Goal: Task Accomplishment & Management: Use online tool/utility

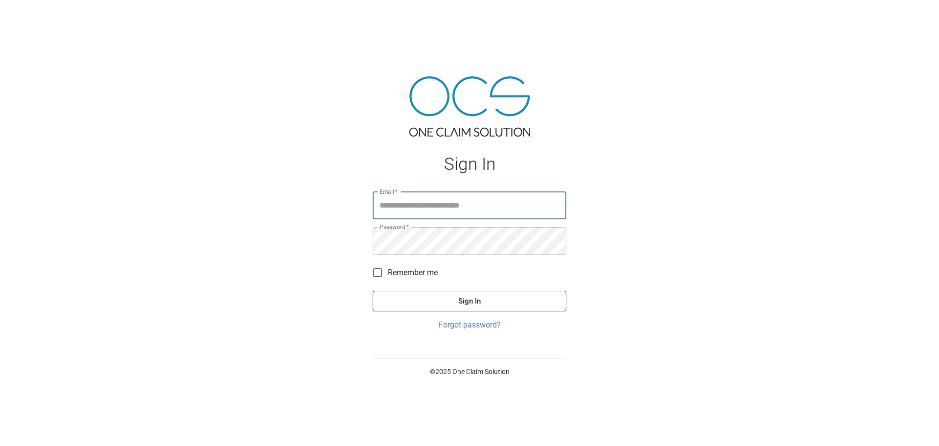
type input "**********"
click at [477, 293] on button "Sign In" at bounding box center [470, 301] width 194 height 21
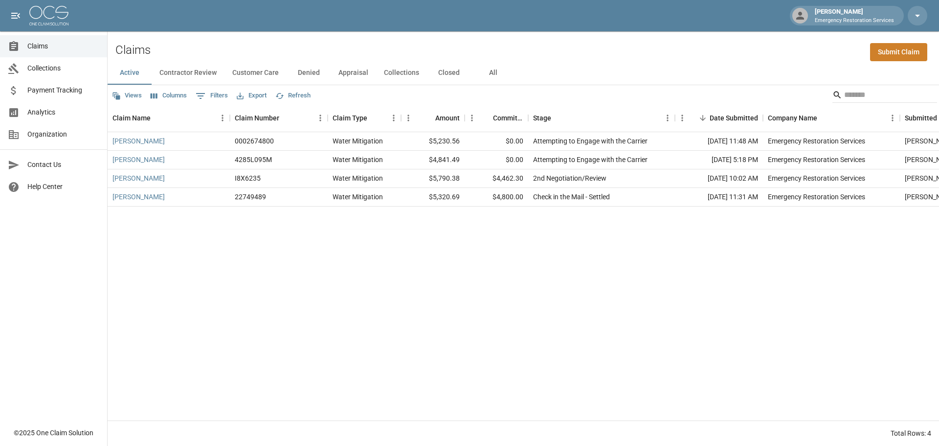
click at [494, 69] on button "All" at bounding box center [493, 72] width 44 height 23
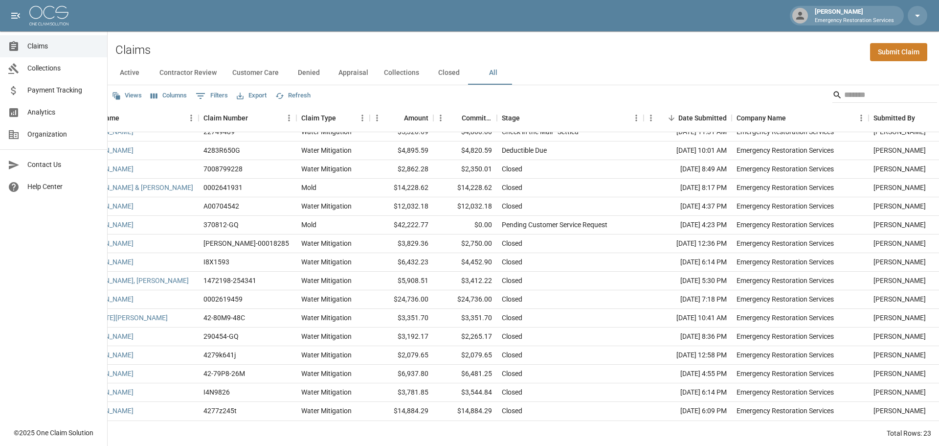
scroll to position [147, 0]
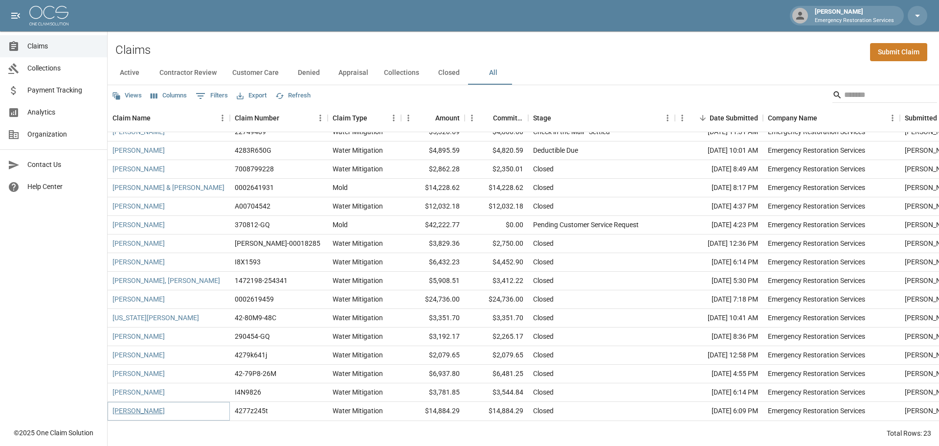
click at [133, 405] on link "[PERSON_NAME]" at bounding box center [138, 410] width 52 height 10
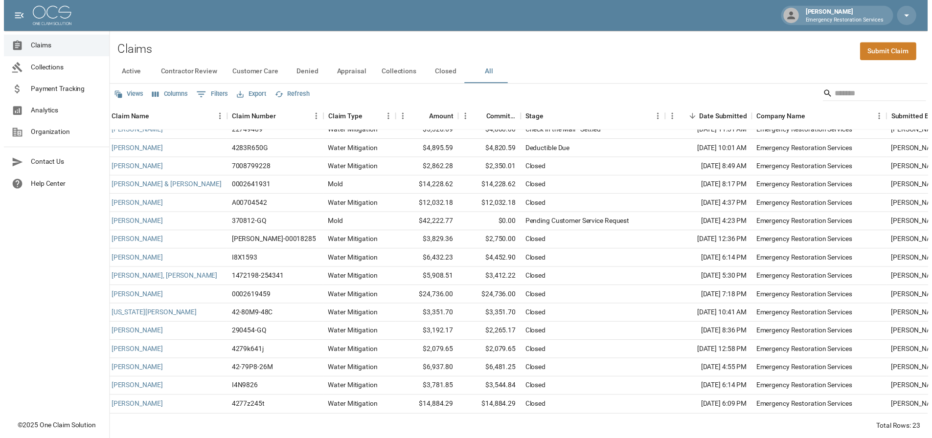
scroll to position [147, 2]
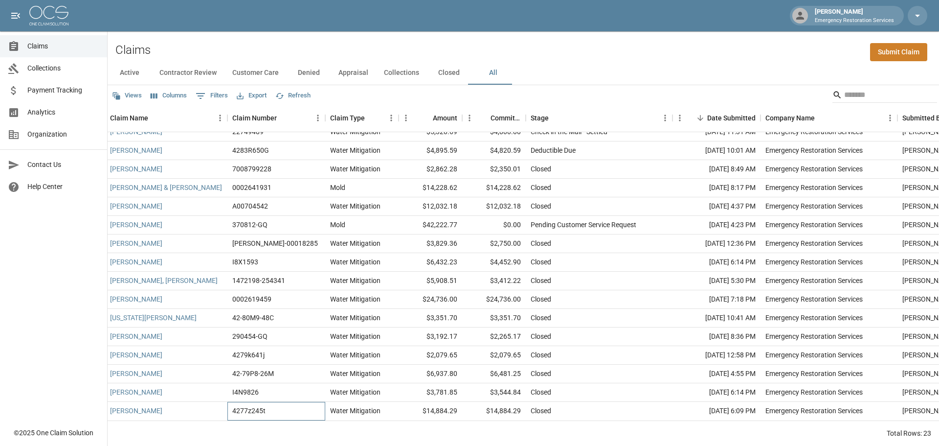
click at [256, 405] on div "4277z245t" at bounding box center [248, 410] width 33 height 10
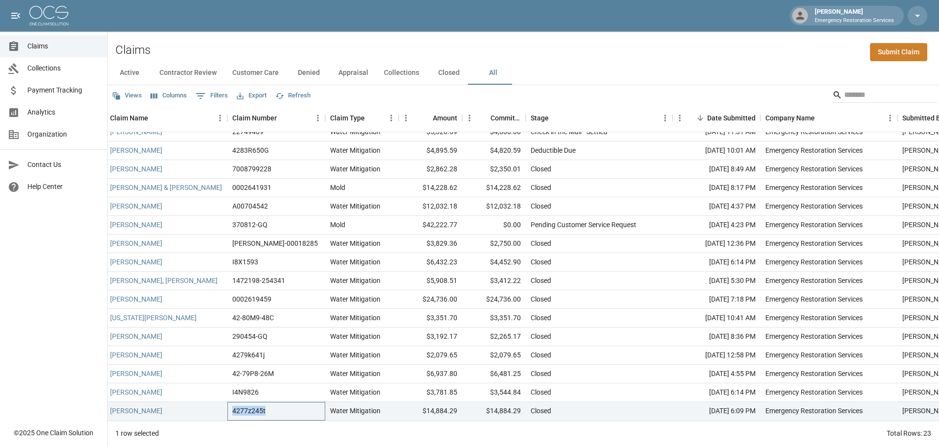
click at [256, 405] on div "4277z245t" at bounding box center [248, 410] width 33 height 10
copy div "4277z245t"
drag, startPoint x: 459, startPoint y: 401, endPoint x: 430, endPoint y: 404, distance: 29.5
click at [430, 404] on div "$14,884.29" at bounding box center [431, 411] width 64 height 19
copy div "14,884.29"
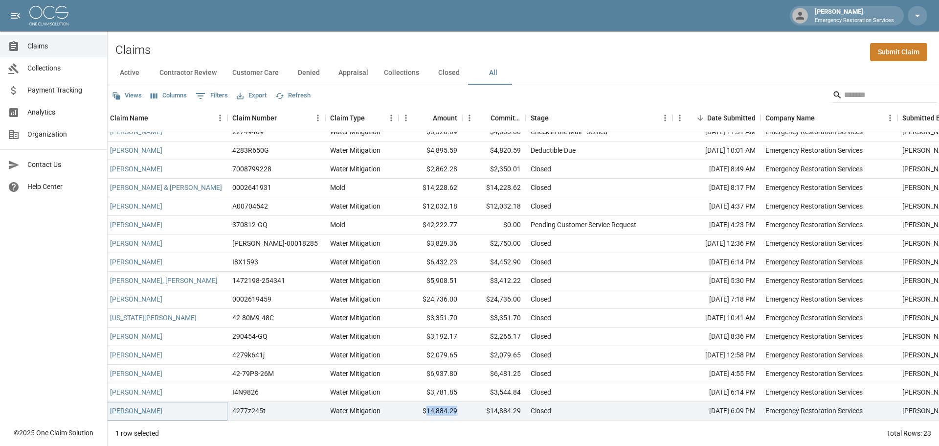
click at [129, 405] on link "[PERSON_NAME]" at bounding box center [136, 410] width 52 height 10
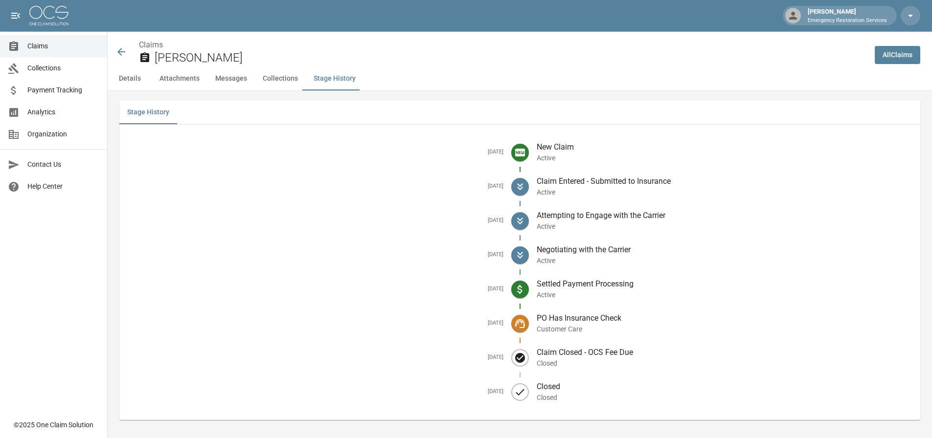
scroll to position [1332, 0]
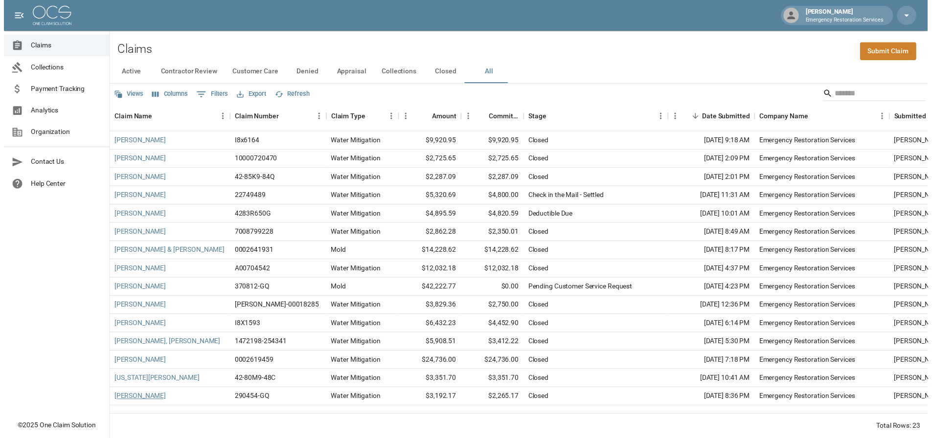
scroll to position [147, 0]
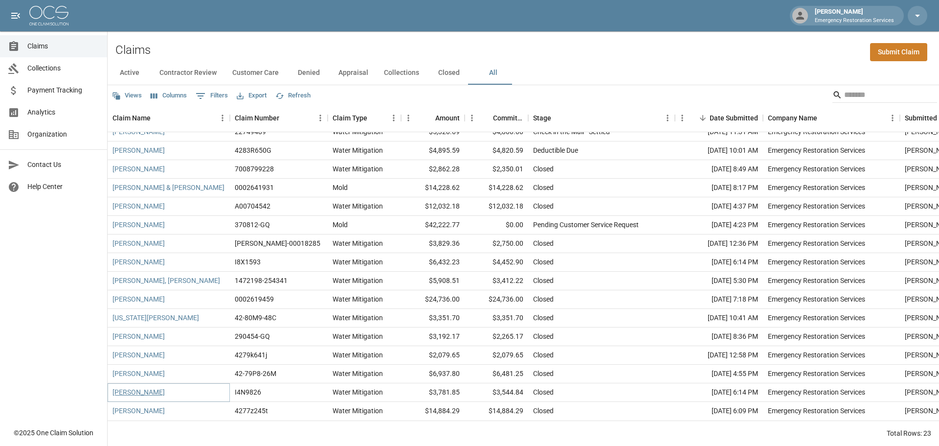
click at [140, 387] on link "[PERSON_NAME]" at bounding box center [138, 392] width 52 height 10
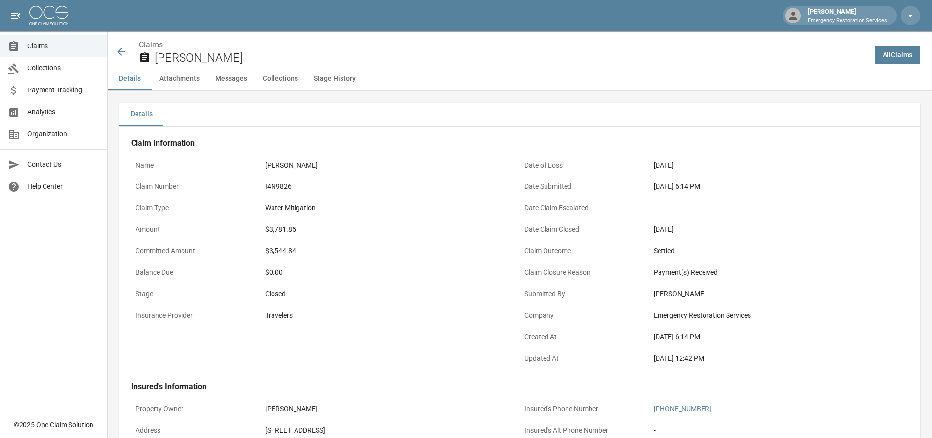
click at [283, 186] on div "I4N9826" at bounding box center [390, 186] width 250 height 10
copy div "I4N9826"
drag, startPoint x: 301, startPoint y: 229, endPoint x: 267, endPoint y: 229, distance: 34.2
click at [267, 229] on div "$3,781.85" at bounding box center [390, 230] width 250 height 10
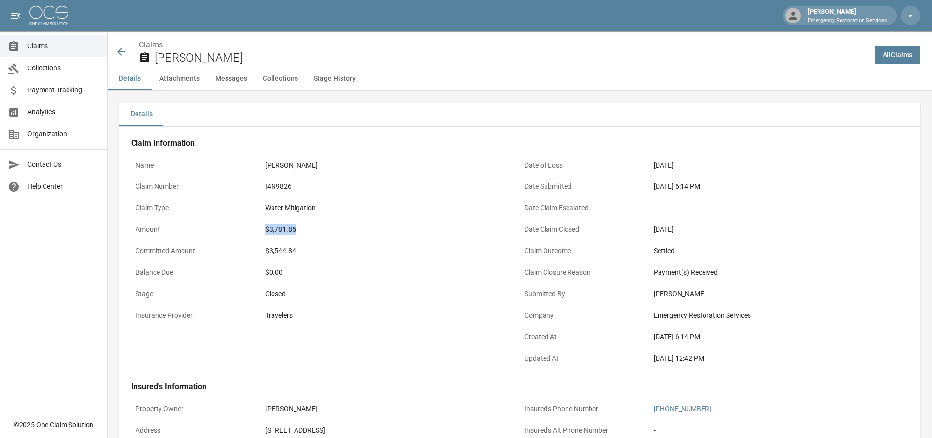
copy div "$3,781.85"
drag, startPoint x: 303, startPoint y: 252, endPoint x: 265, endPoint y: 250, distance: 38.2
click at [265, 250] on div "$3,544.84" at bounding box center [390, 251] width 259 height 19
copy div "$3,544.84"
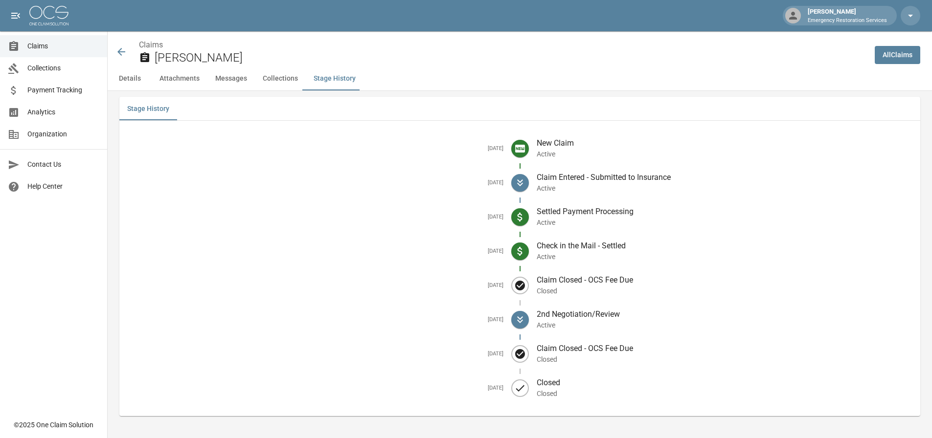
scroll to position [1285, 0]
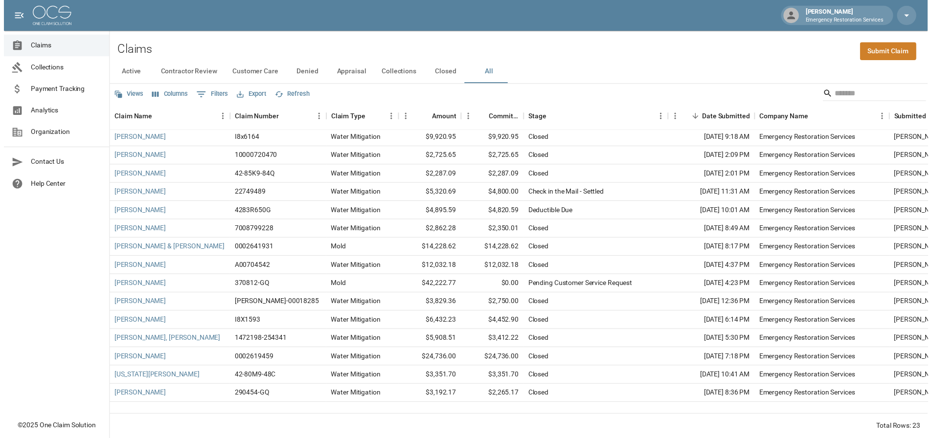
scroll to position [147, 0]
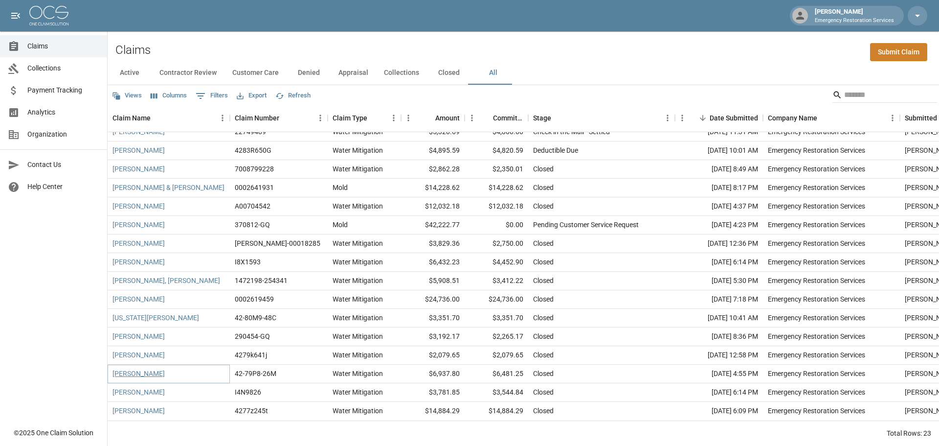
click at [148, 368] on link "[PERSON_NAME]" at bounding box center [138, 373] width 52 height 10
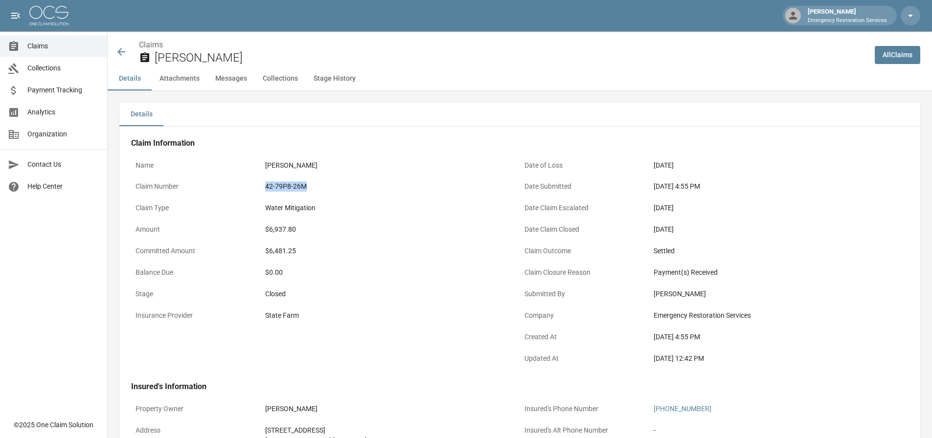
drag, startPoint x: 319, startPoint y: 188, endPoint x: 268, endPoint y: 188, distance: 51.8
click at [268, 188] on div "42-79P8-26M" at bounding box center [390, 186] width 250 height 10
copy div "42-79P8-26M"
drag, startPoint x: 314, startPoint y: 226, endPoint x: 267, endPoint y: 230, distance: 46.6
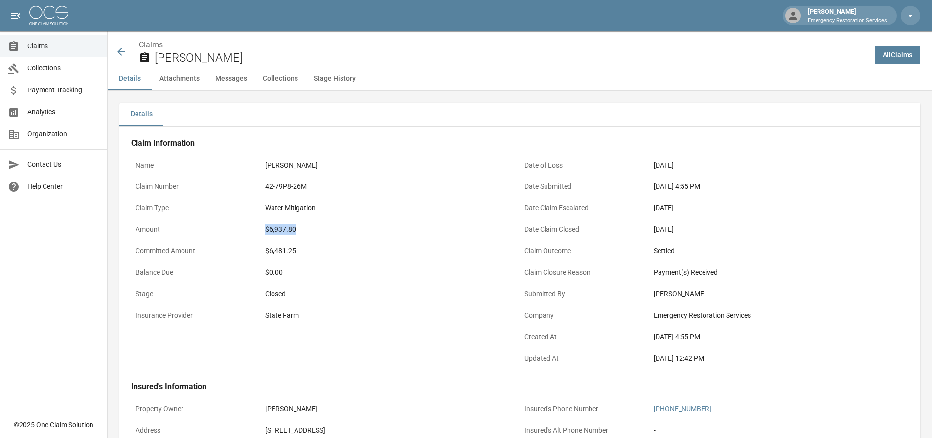
click at [267, 230] on div "$6,937.80" at bounding box center [390, 230] width 250 height 10
copy div "$6,937.80"
drag, startPoint x: 298, startPoint y: 252, endPoint x: 267, endPoint y: 254, distance: 31.3
click at [267, 254] on div "$6,481.25" at bounding box center [390, 251] width 250 height 10
copy div "$6,481.25"
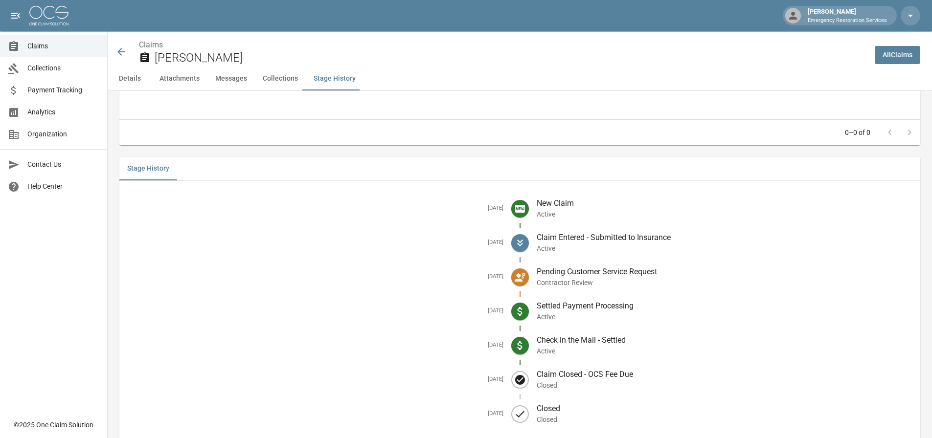
scroll to position [1267, 0]
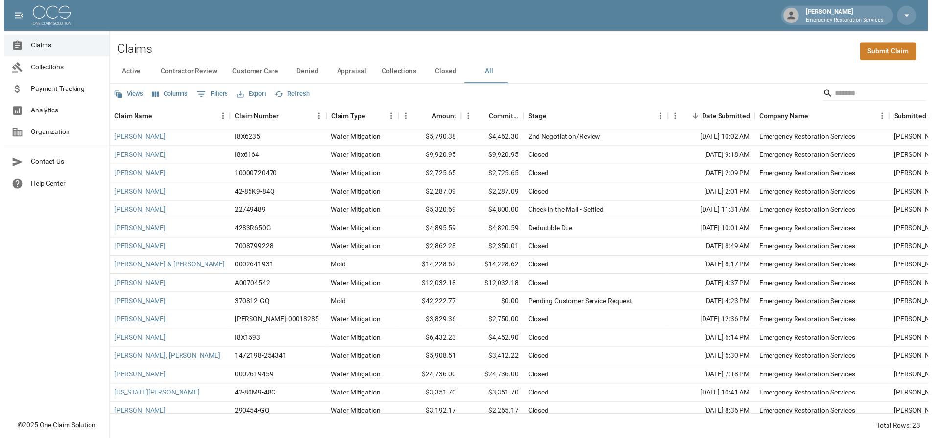
scroll to position [147, 0]
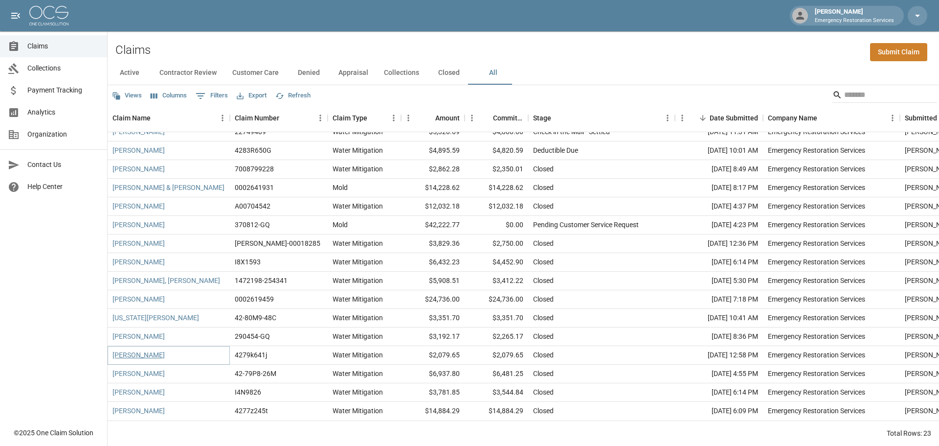
click at [143, 350] on link "[PERSON_NAME]" at bounding box center [138, 355] width 52 height 10
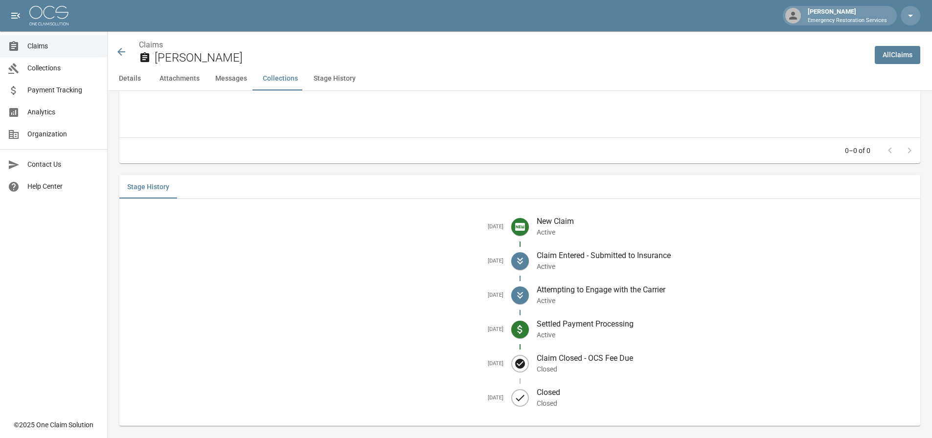
scroll to position [1185, 0]
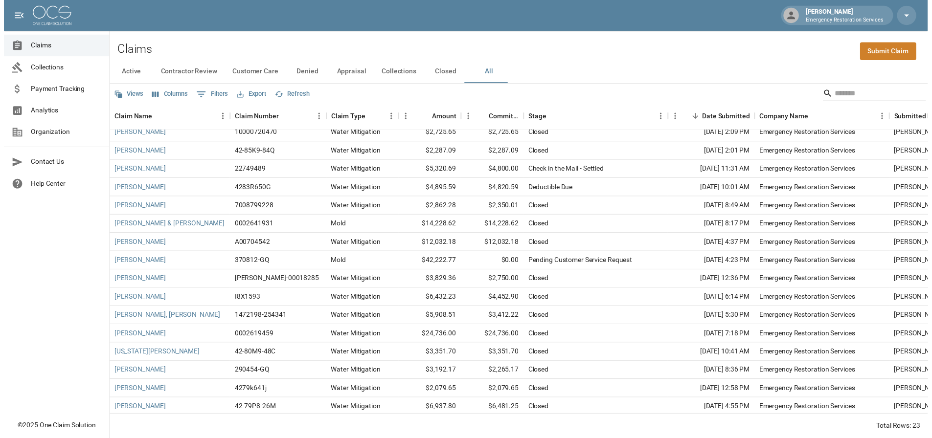
scroll to position [147, 0]
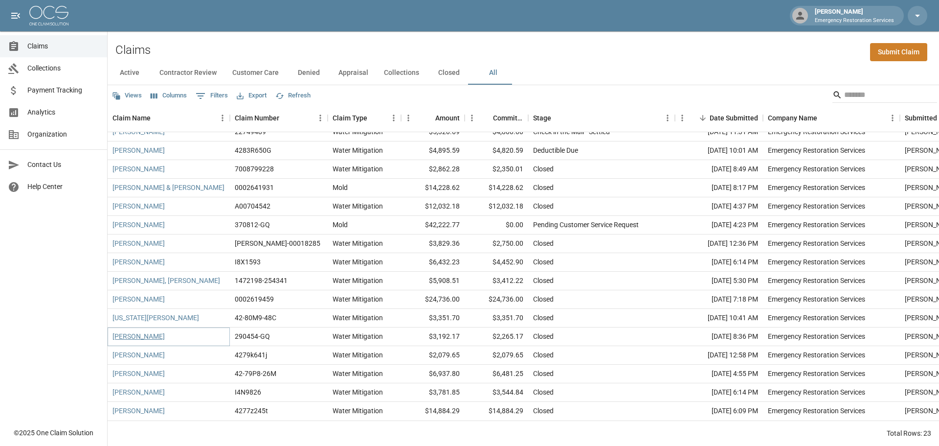
click at [145, 331] on link "[PERSON_NAME]" at bounding box center [138, 336] width 52 height 10
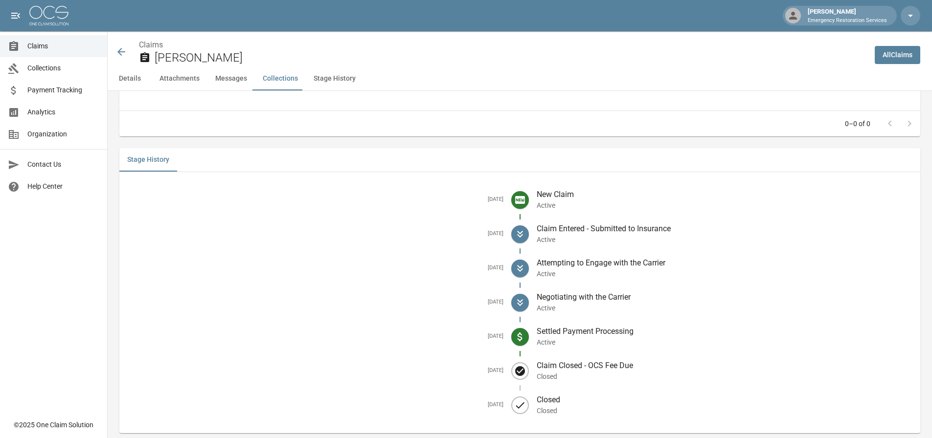
scroll to position [1223, 0]
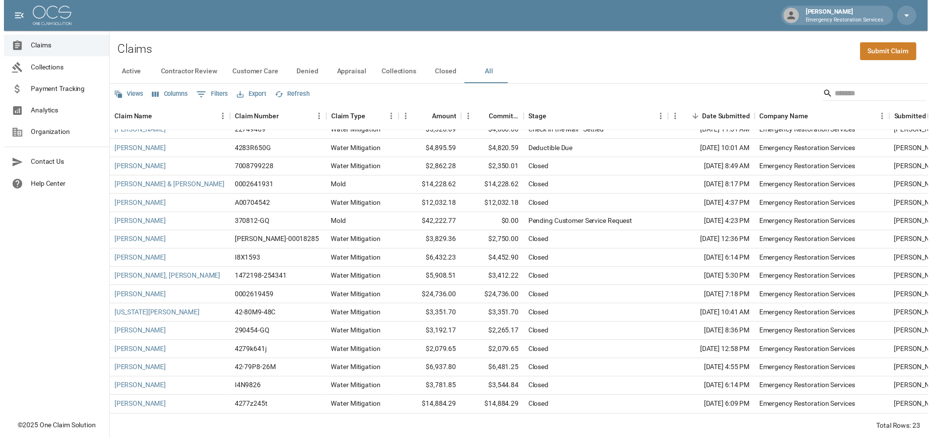
scroll to position [147, 0]
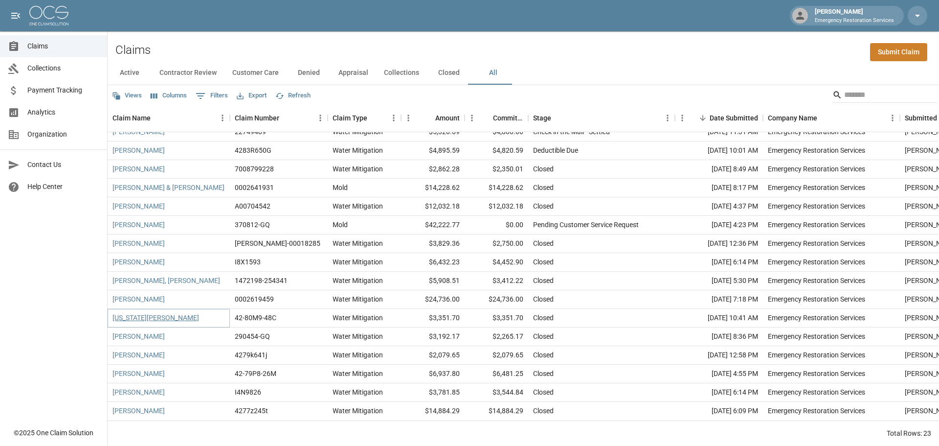
click at [155, 314] on link "[US_STATE][PERSON_NAME]" at bounding box center [155, 318] width 87 height 10
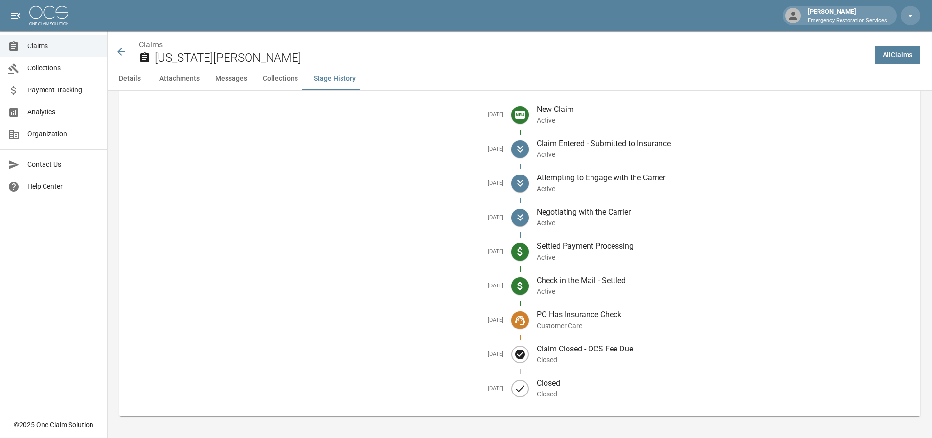
scroll to position [1338, 0]
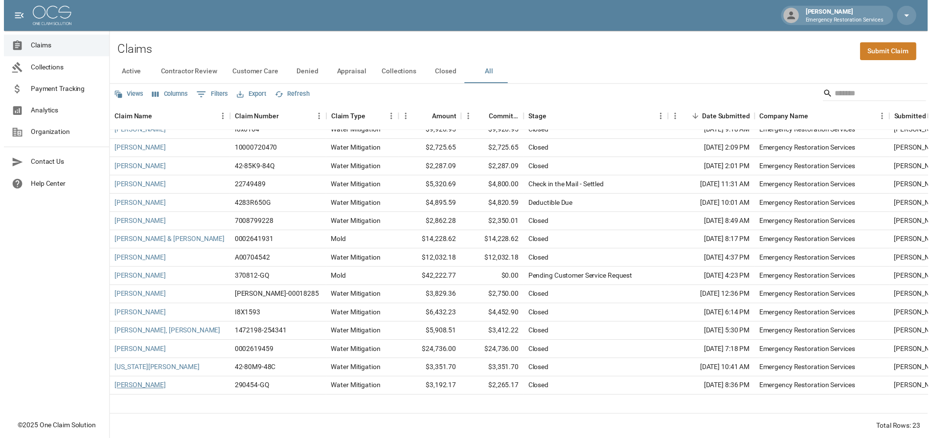
scroll to position [147, 0]
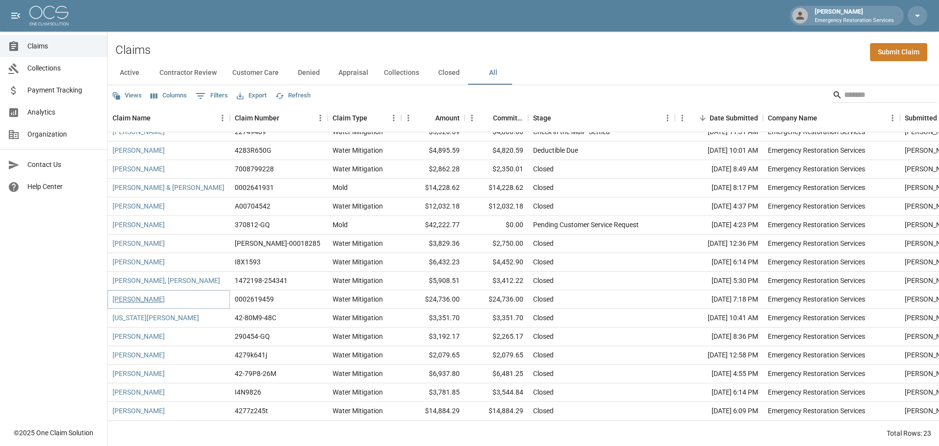
click at [154, 294] on link "[PERSON_NAME]" at bounding box center [138, 299] width 52 height 10
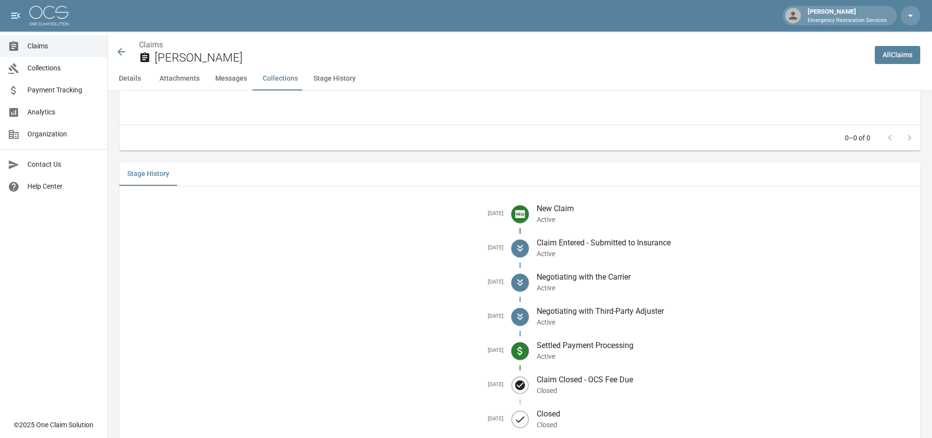
scroll to position [1353, 0]
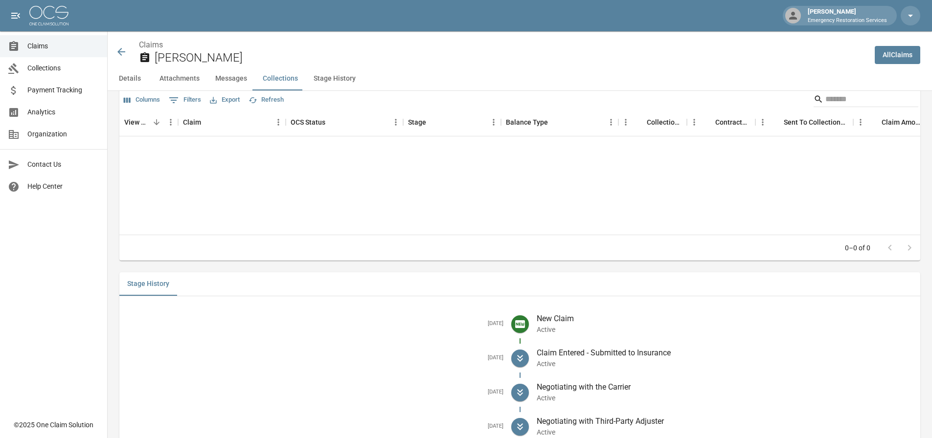
scroll to position [1353, 0]
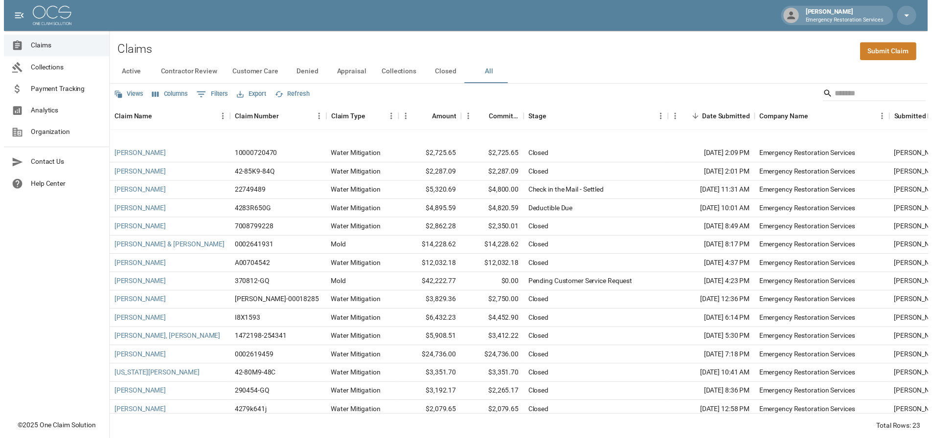
scroll to position [147, 0]
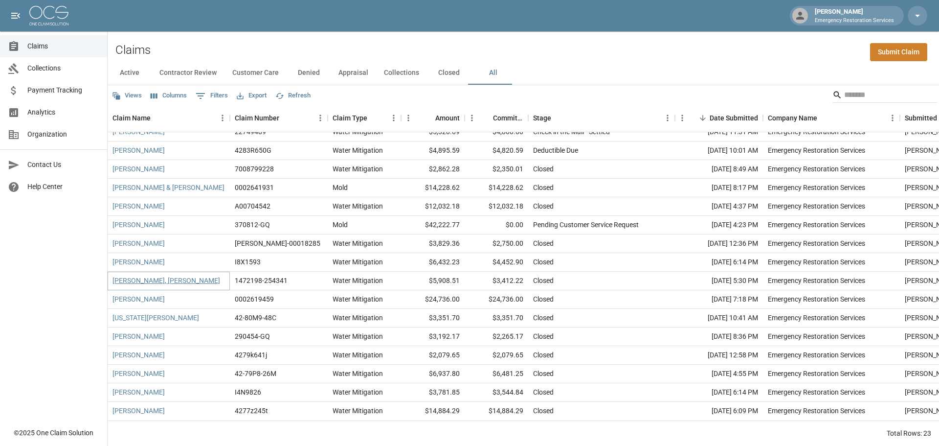
click at [151, 275] on link "[PERSON_NAME], [PERSON_NAME]" at bounding box center [166, 280] width 108 height 10
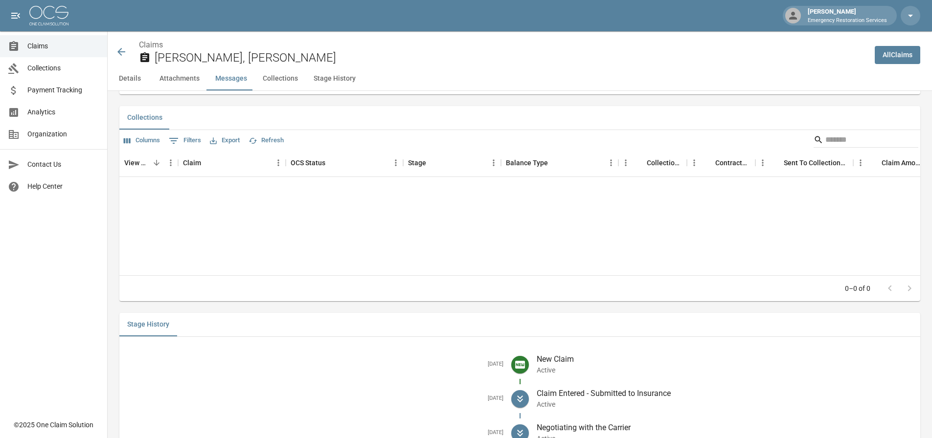
scroll to position [1369, 0]
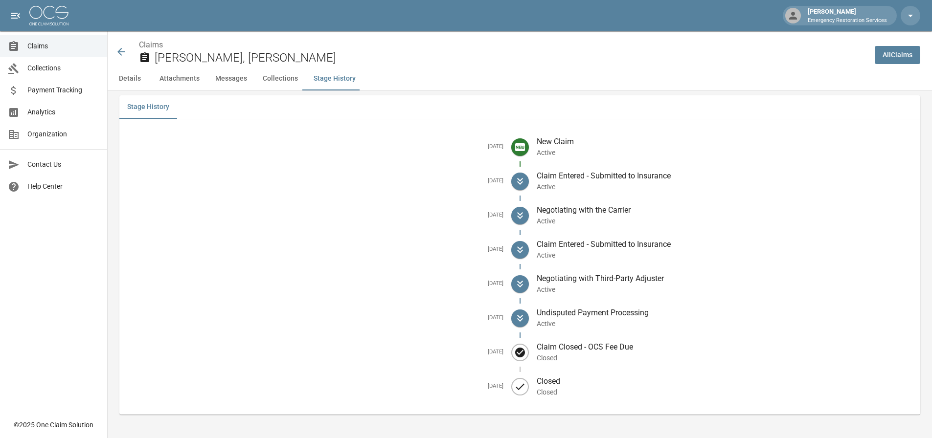
click at [916, 57] on link "All Claims" at bounding box center [897, 55] width 45 height 18
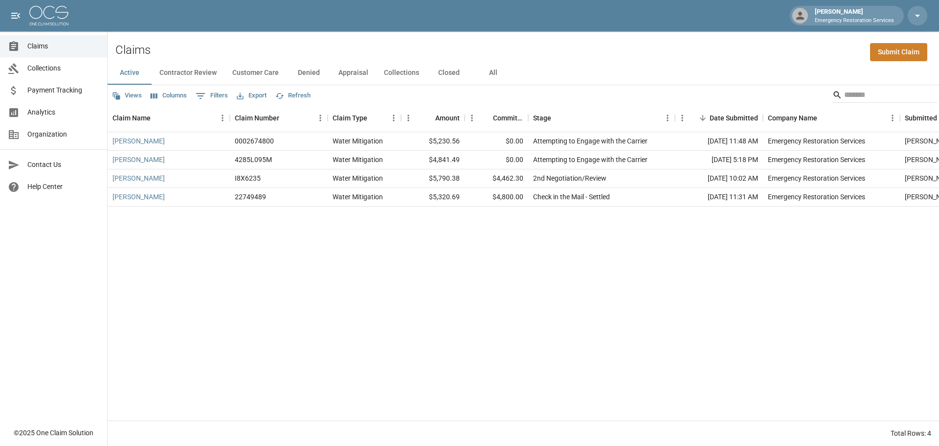
click at [488, 69] on button "All" at bounding box center [493, 72] width 44 height 23
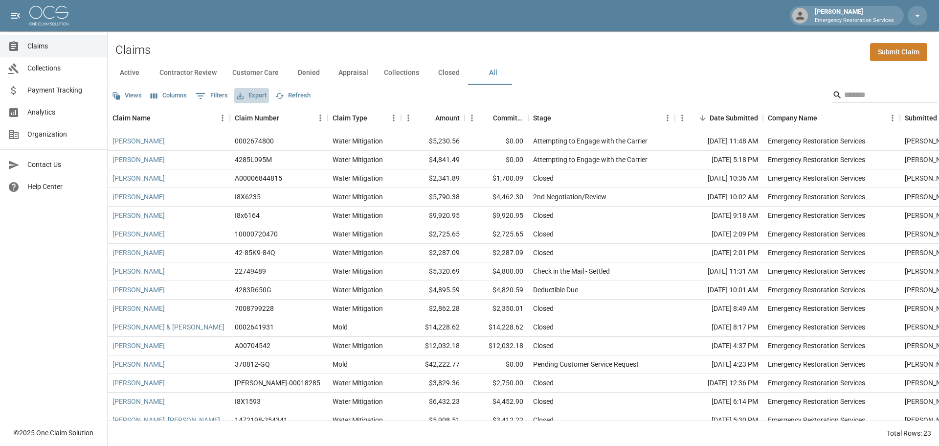
click at [256, 97] on button "Export" at bounding box center [251, 95] width 35 height 15
click at [265, 115] on li "Download as CSV" at bounding box center [274, 116] width 81 height 18
